Goal: Transaction & Acquisition: Purchase product/service

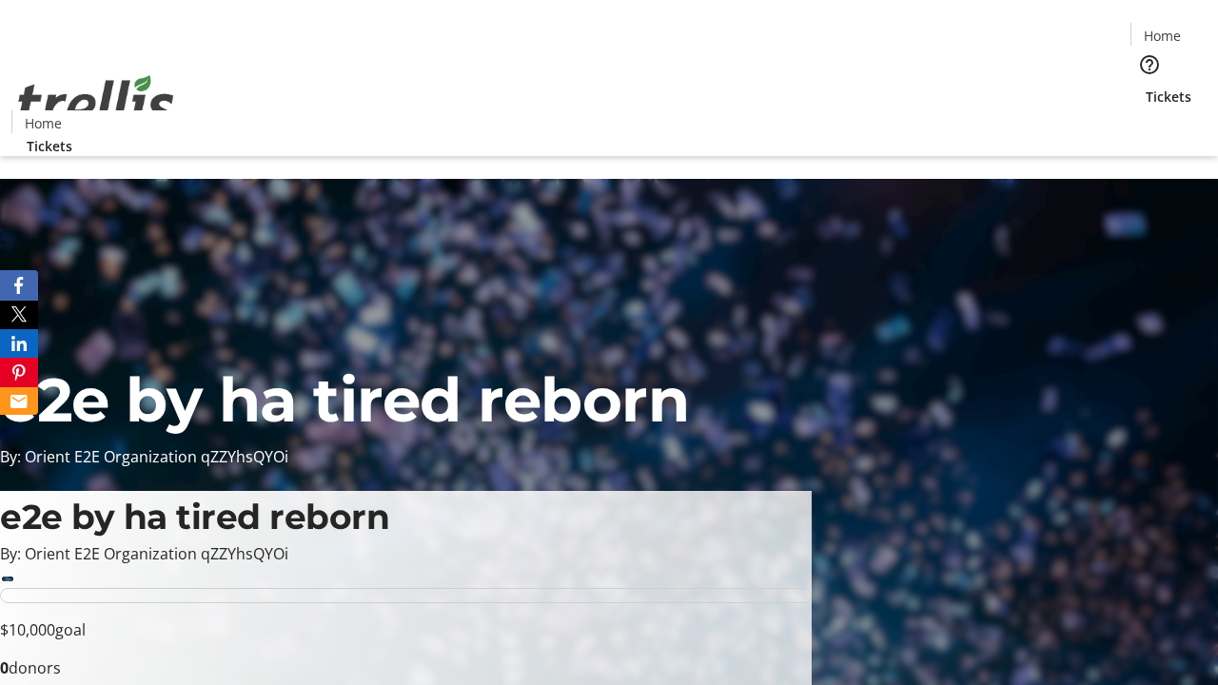
click at [1146, 87] on span "Tickets" at bounding box center [1169, 97] width 46 height 20
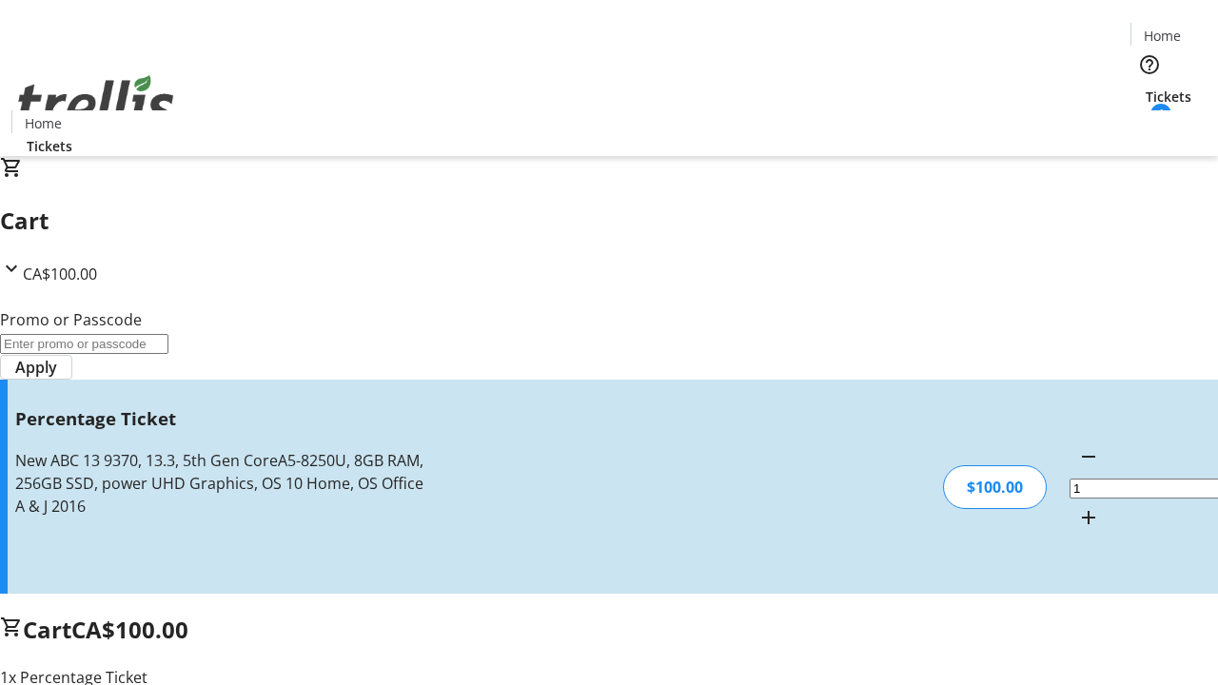
type input "FOO"
